Goal: Information Seeking & Learning: Learn about a topic

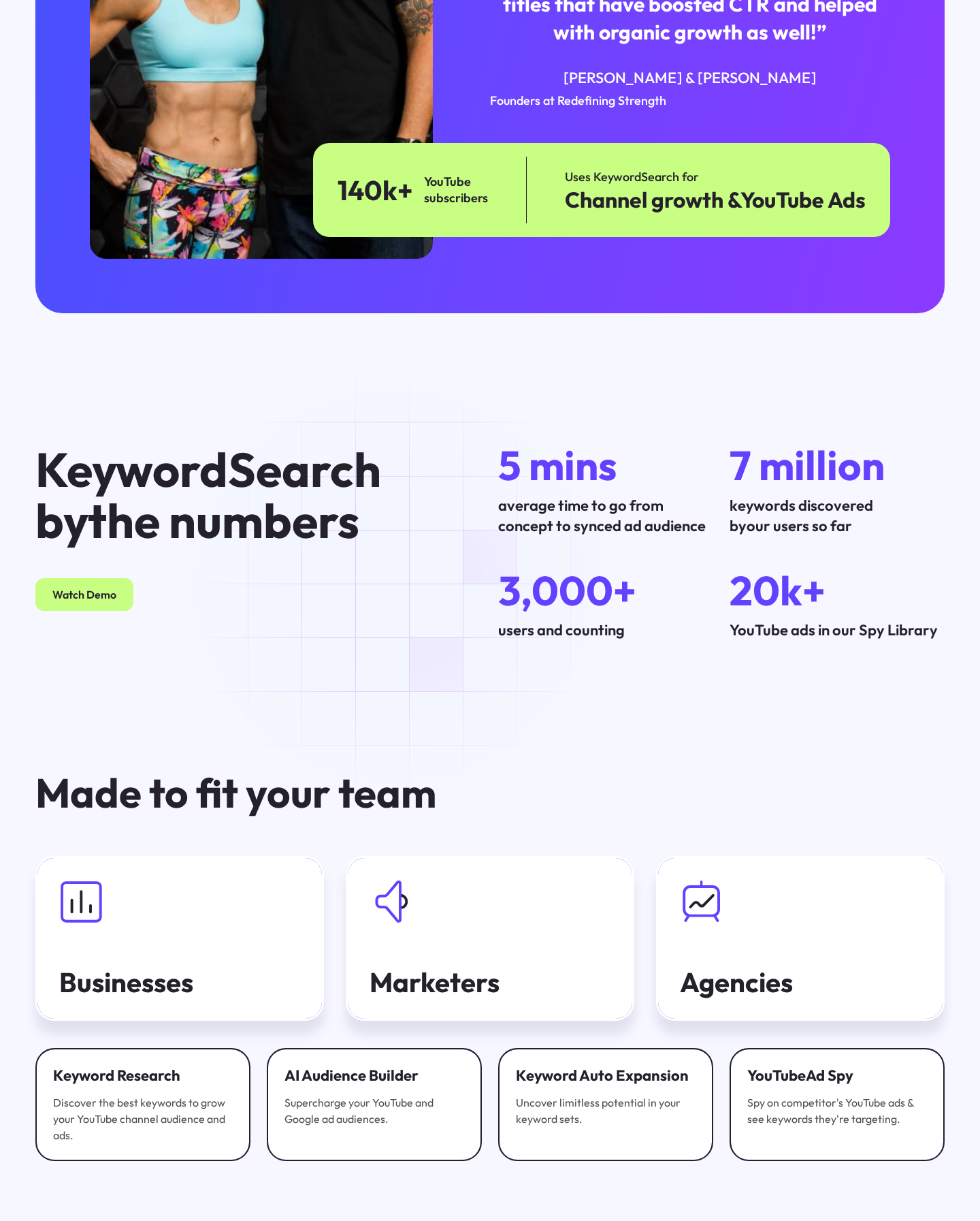
scroll to position [3502, 0]
